Goal: Information Seeking & Learning: Understand process/instructions

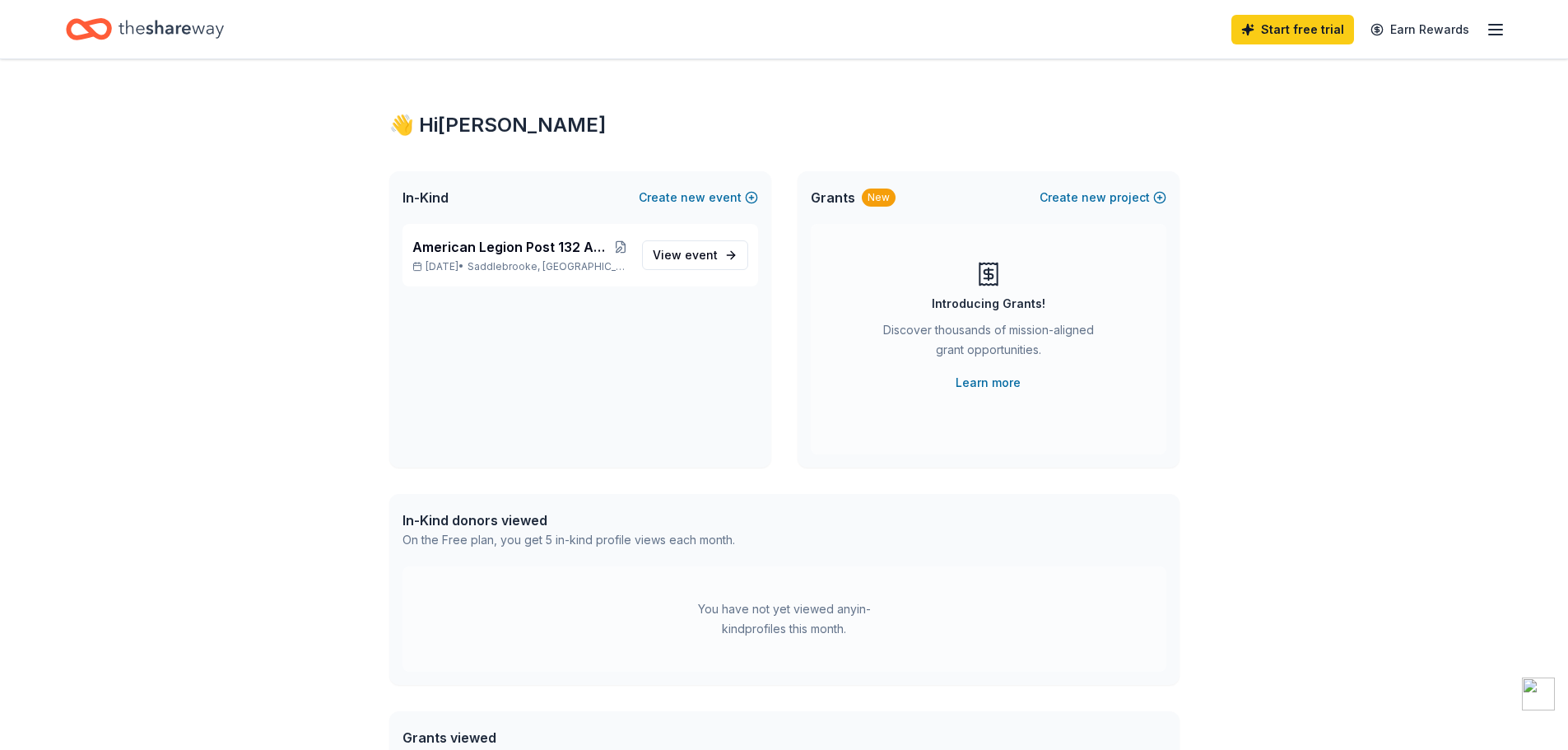
click at [1495, 27] on icon "button" at bounding box center [1495, 29] width 19 height 19
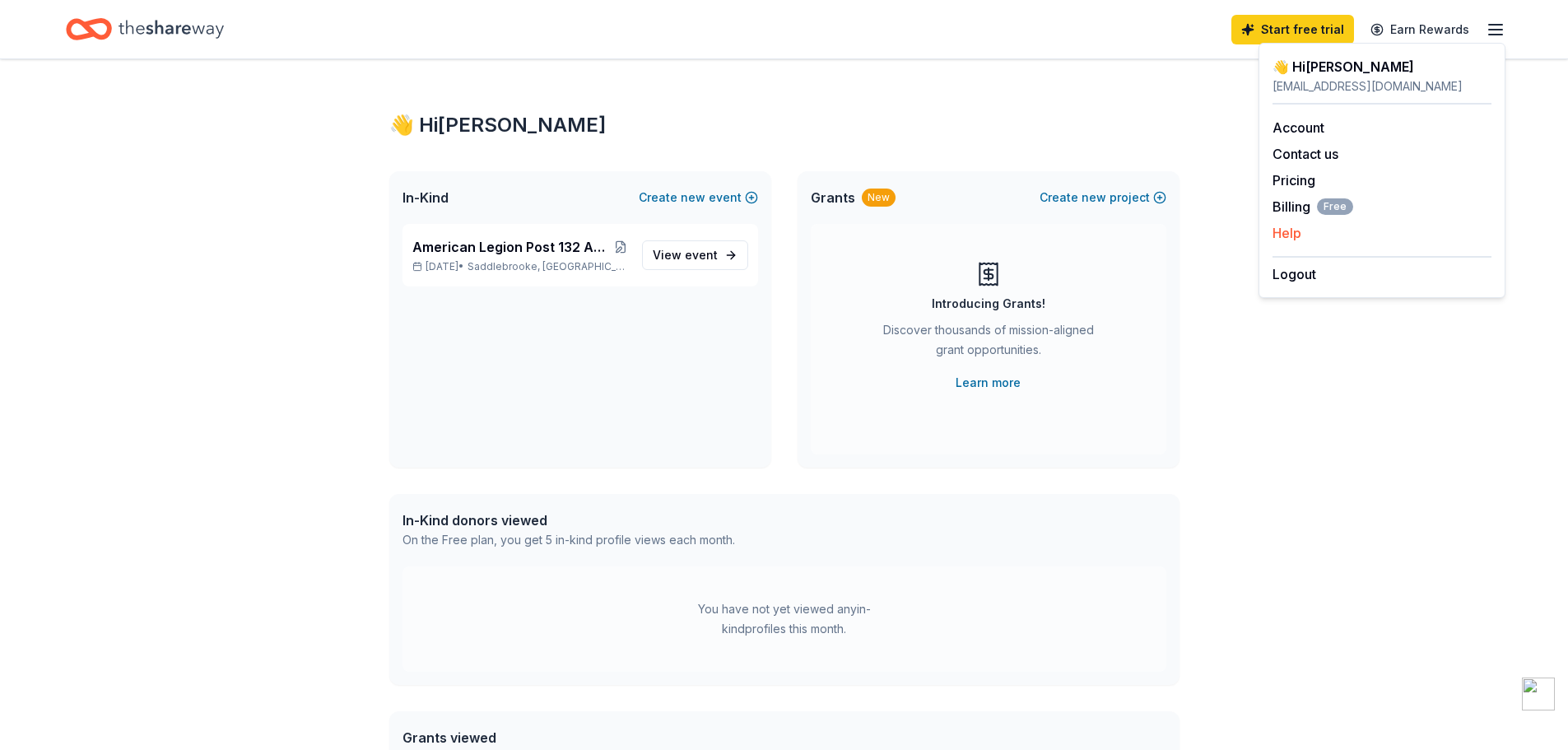
click at [1287, 228] on button "Help" at bounding box center [1286, 232] width 29 height 19
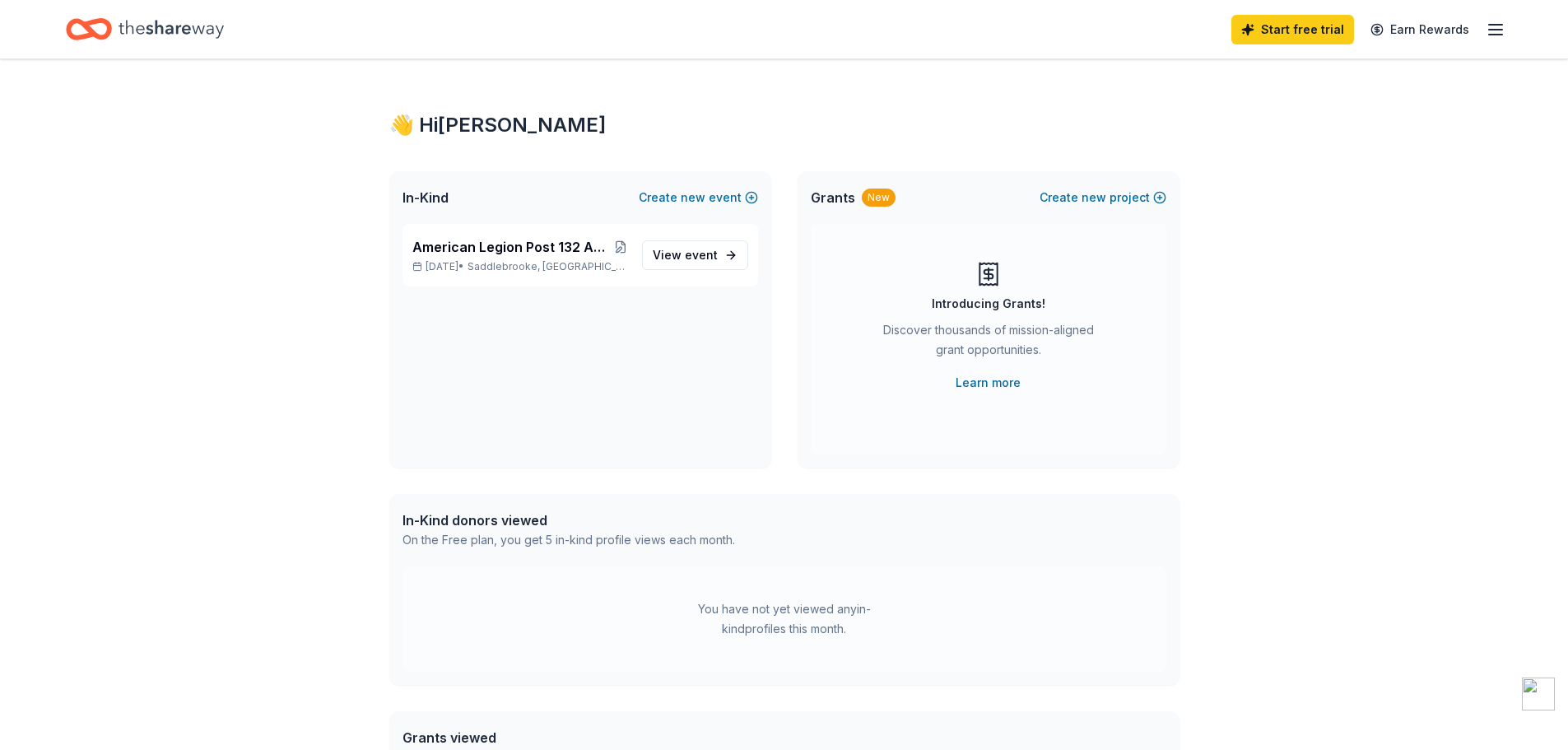
click at [1496, 25] on line "button" at bounding box center [1495, 25] width 13 height 0
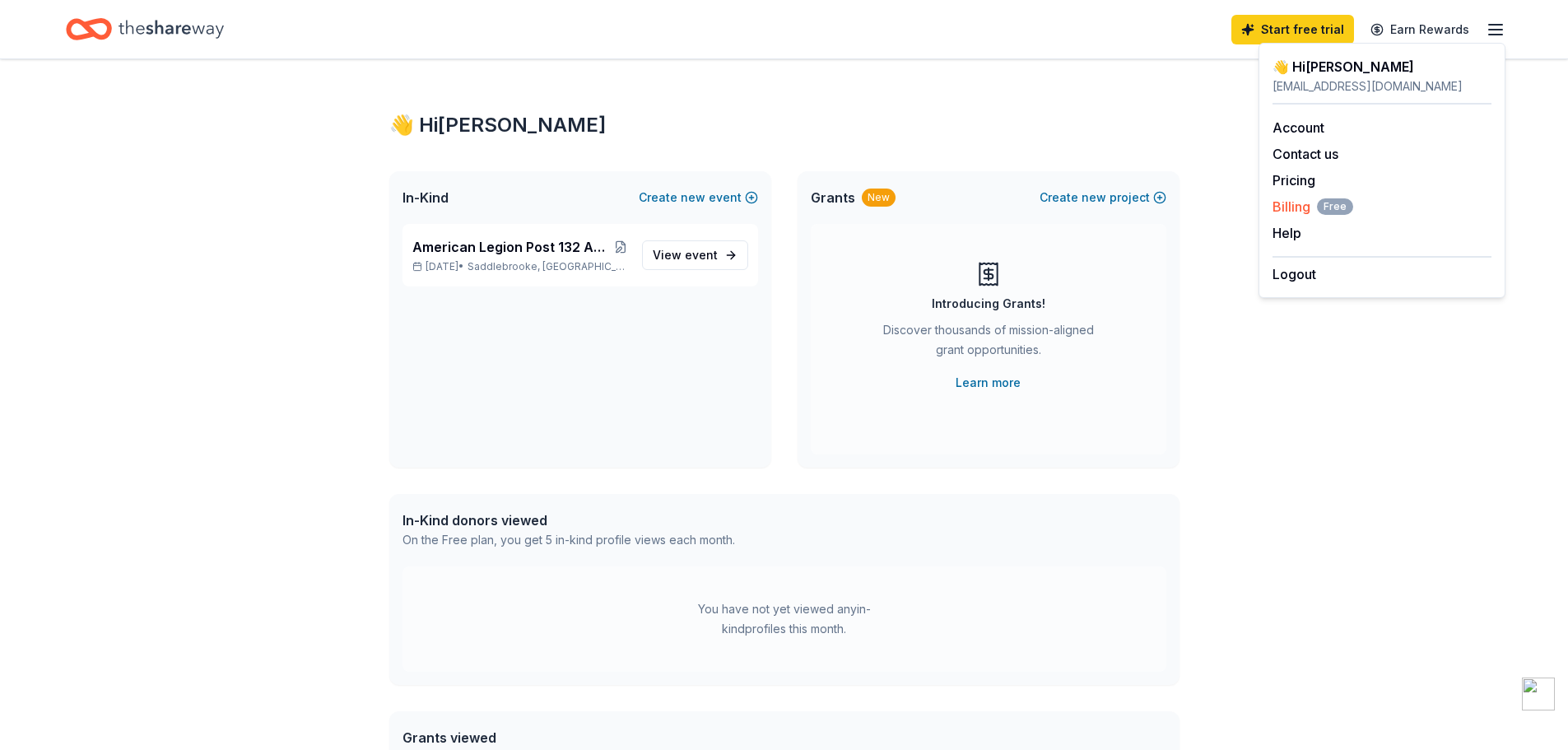
click at [1291, 203] on span "Billing Free" at bounding box center [1312, 206] width 80 height 19
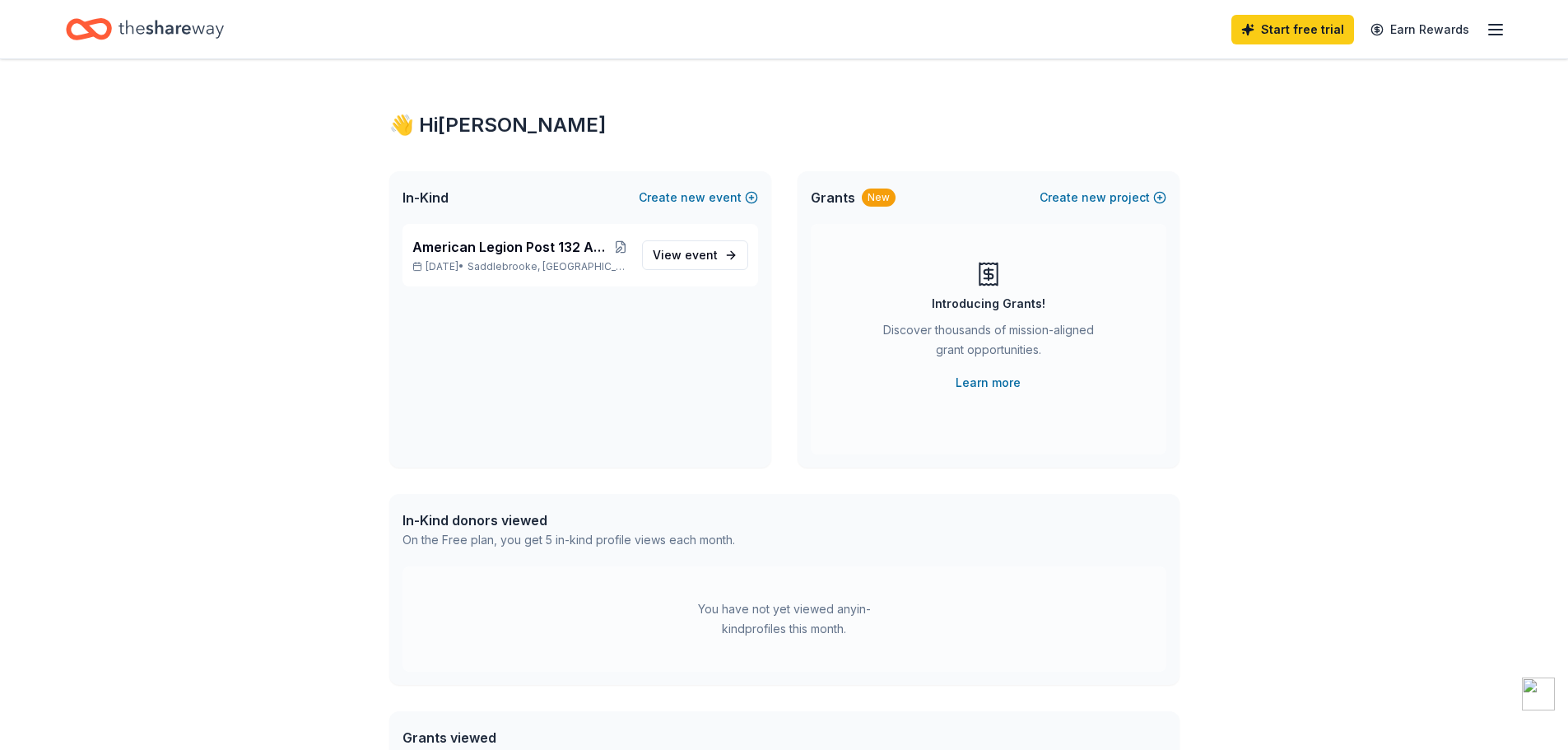
click at [1487, 23] on icon "button" at bounding box center [1495, 29] width 19 height 19
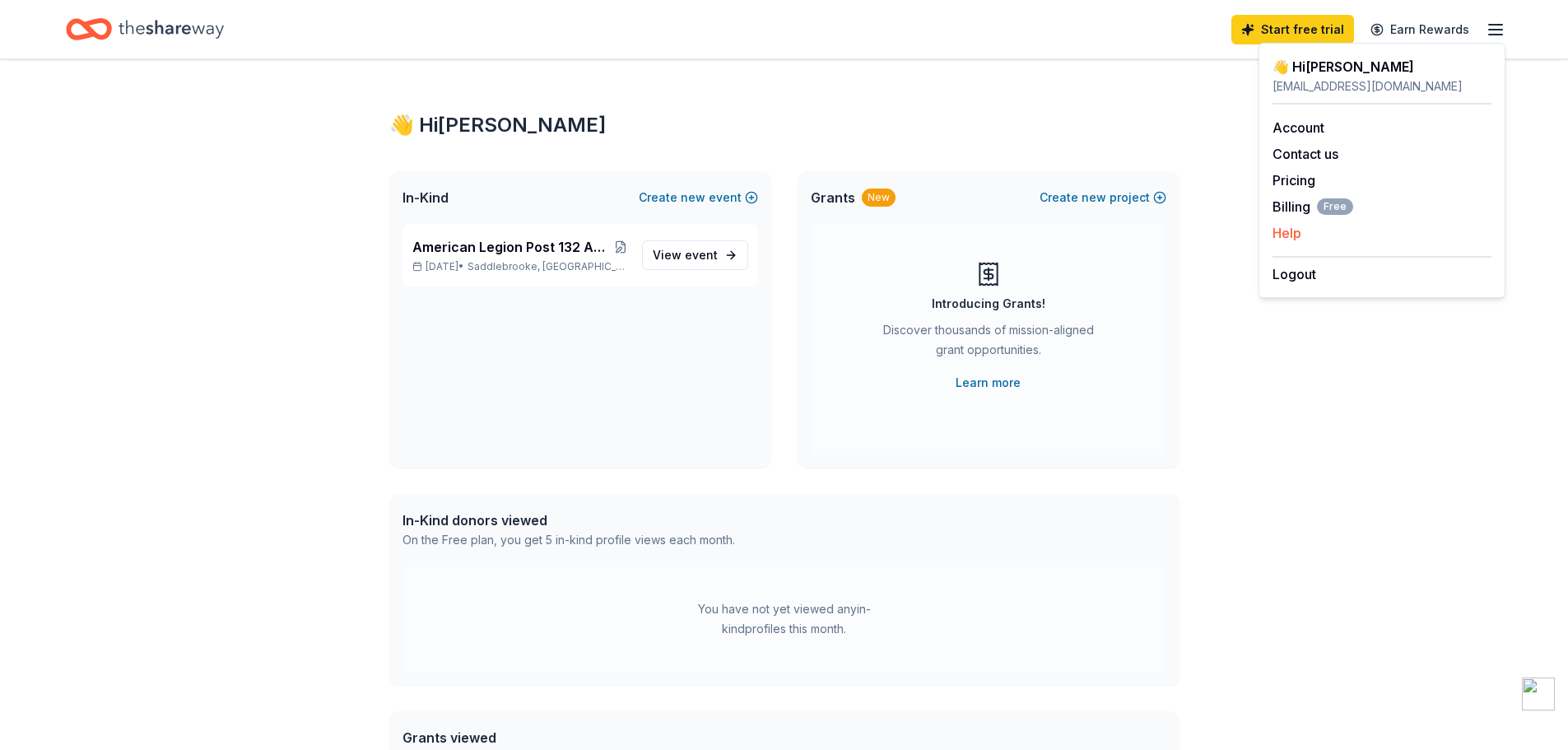
click at [1298, 232] on button "Help" at bounding box center [1286, 232] width 29 height 19
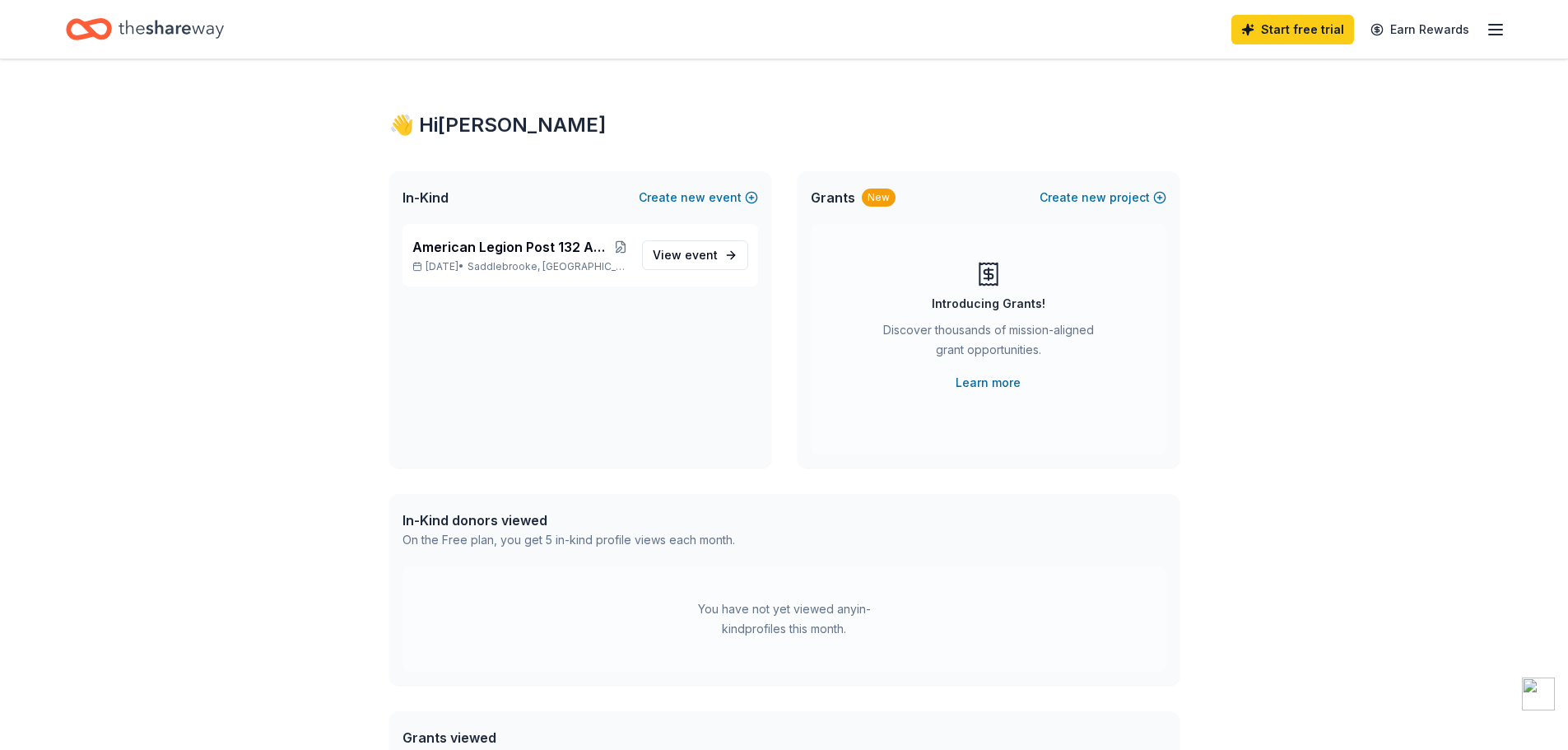
click at [1492, 28] on icon "button" at bounding box center [1495, 29] width 19 height 19
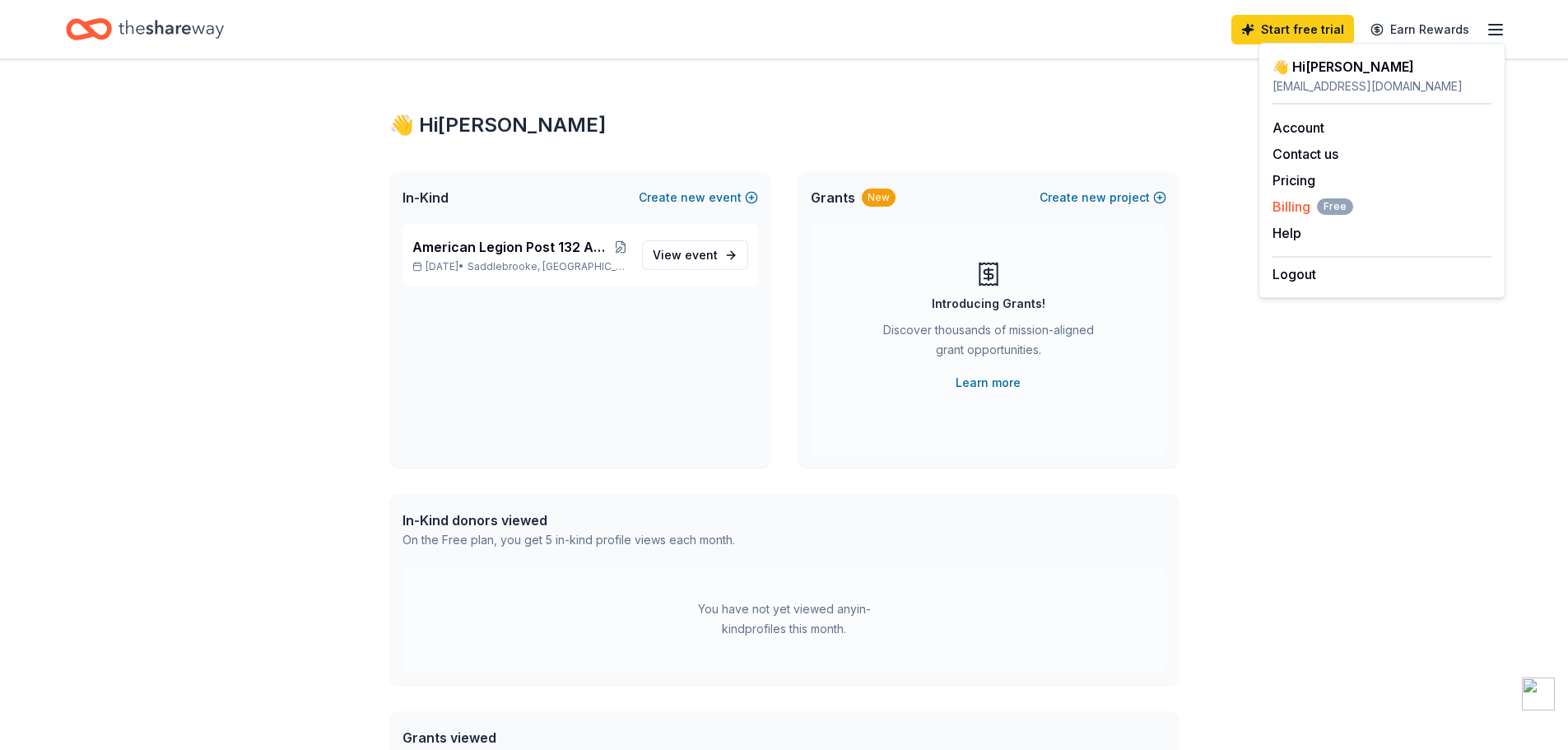
click at [1292, 200] on span "Billing Free" at bounding box center [1312, 206] width 80 height 19
